Goal: Find specific page/section: Find specific page/section

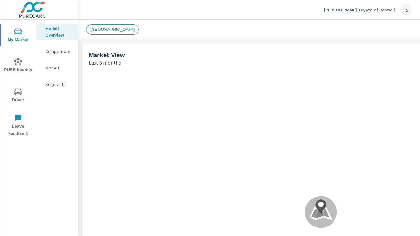
scroll to position [0, 0]
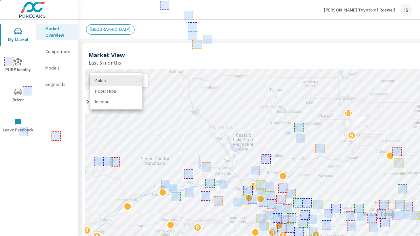
click at [125, 80] on body "My Market PURE Identity Driver Leave Feedback Market Overview Competitors Model…" at bounding box center [210, 118] width 420 height 236
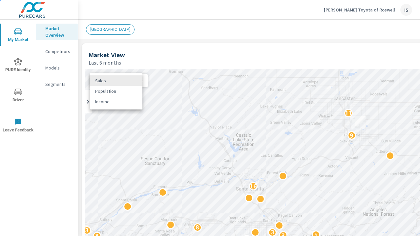
click at [125, 80] on li "Sales" at bounding box center [116, 80] width 53 height 11
click at [191, 52] on div at bounding box center [210, 118] width 420 height 236
